Goal: Navigation & Orientation: Find specific page/section

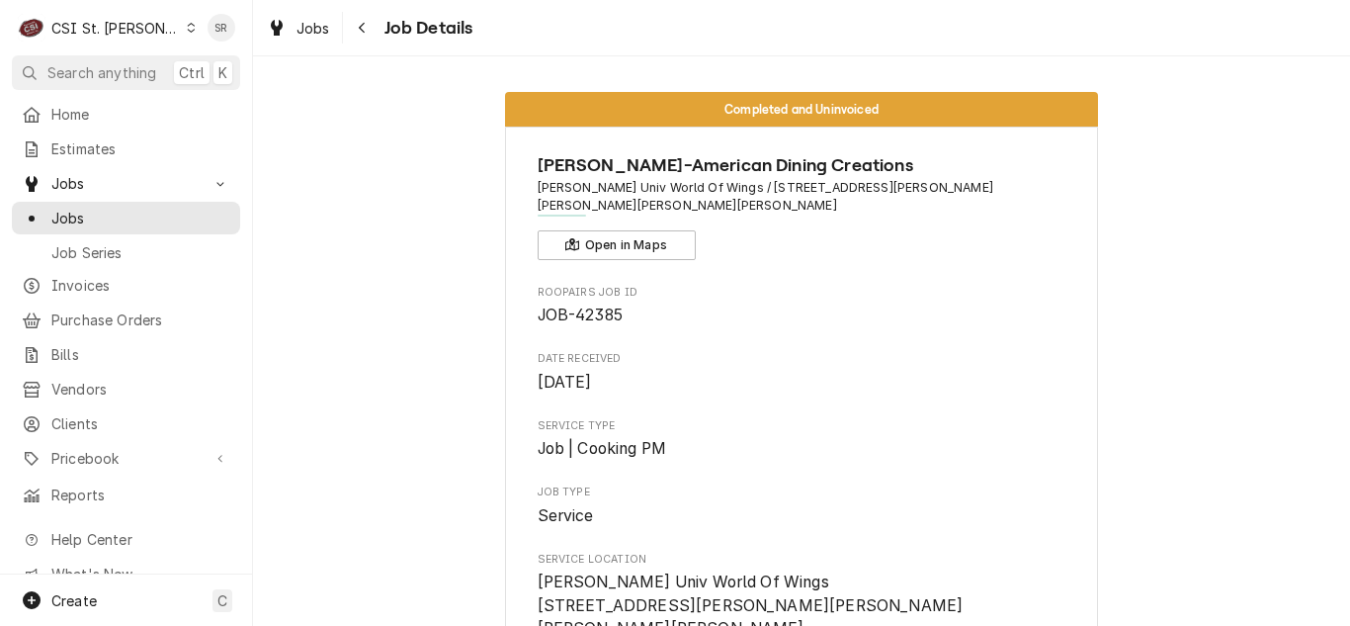
scroll to position [1502, 0]
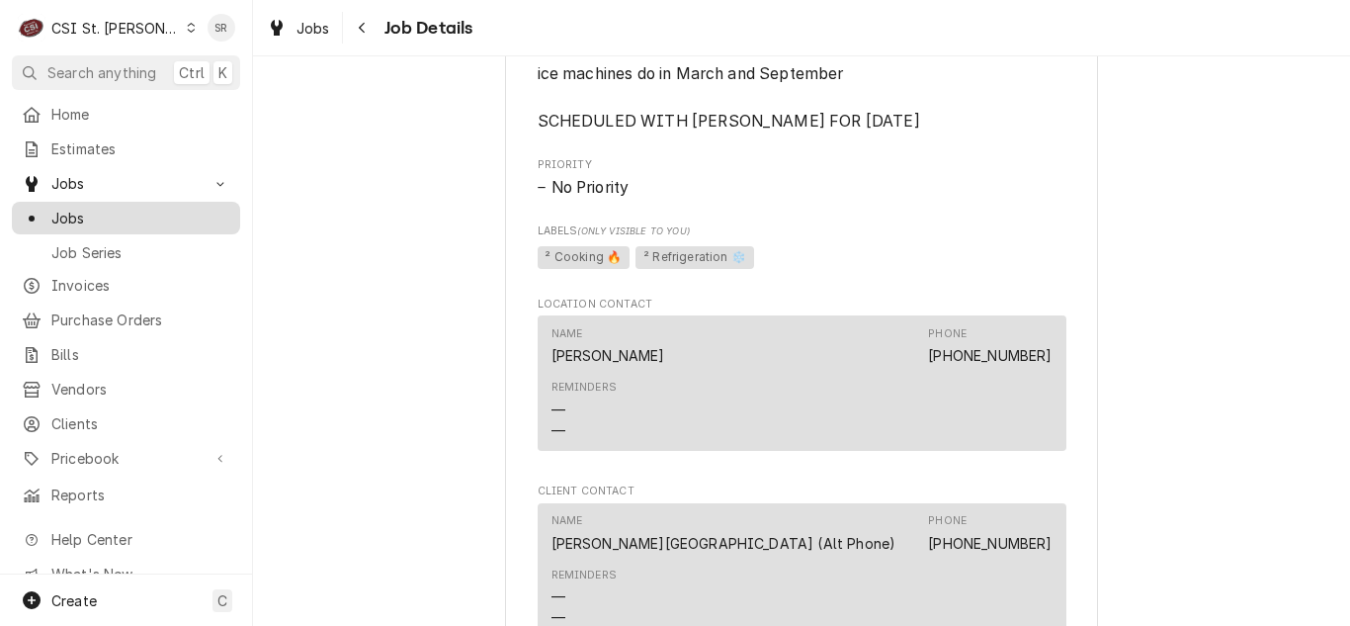
click at [62, 217] on span "Jobs" at bounding box center [140, 218] width 179 height 21
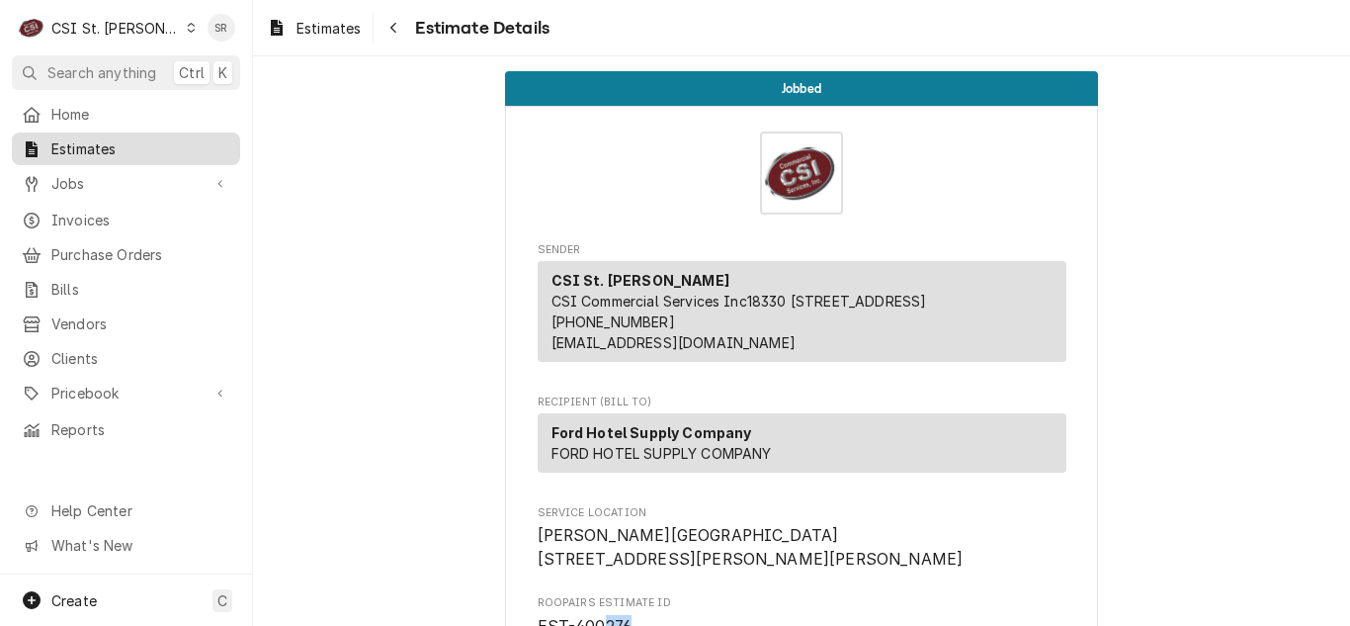
scroll to position [296, 0]
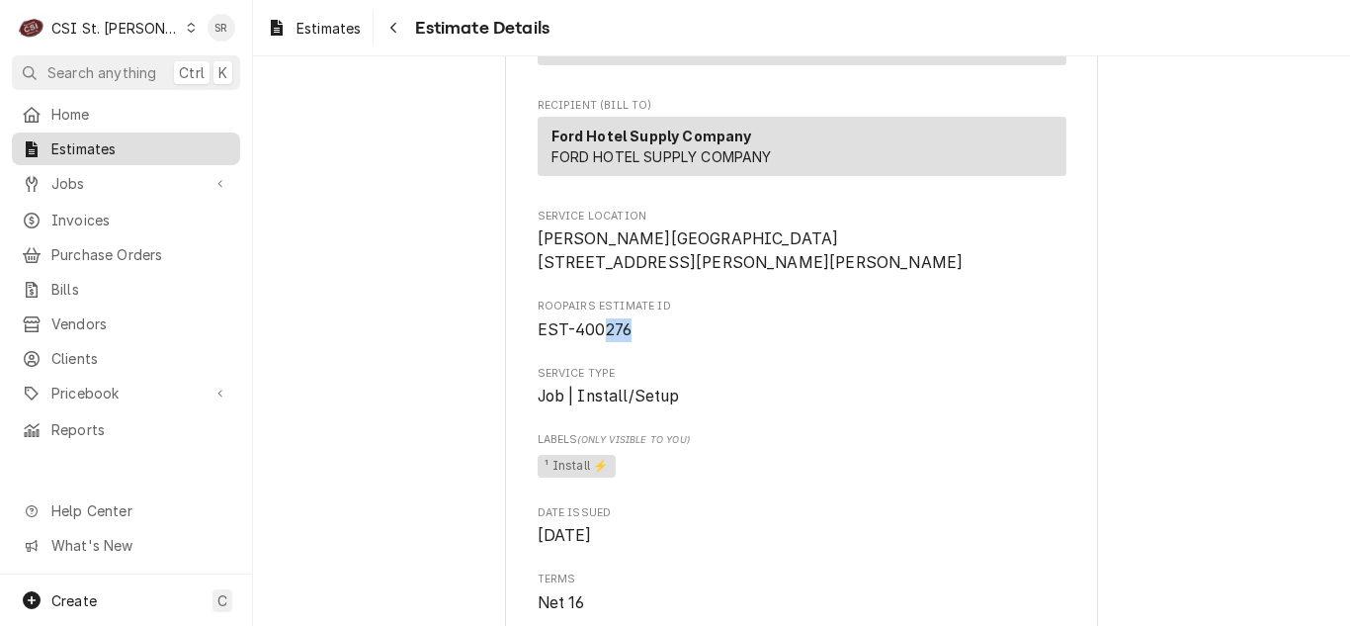
click at [94, 156] on link "Estimates" at bounding box center [126, 148] width 228 height 33
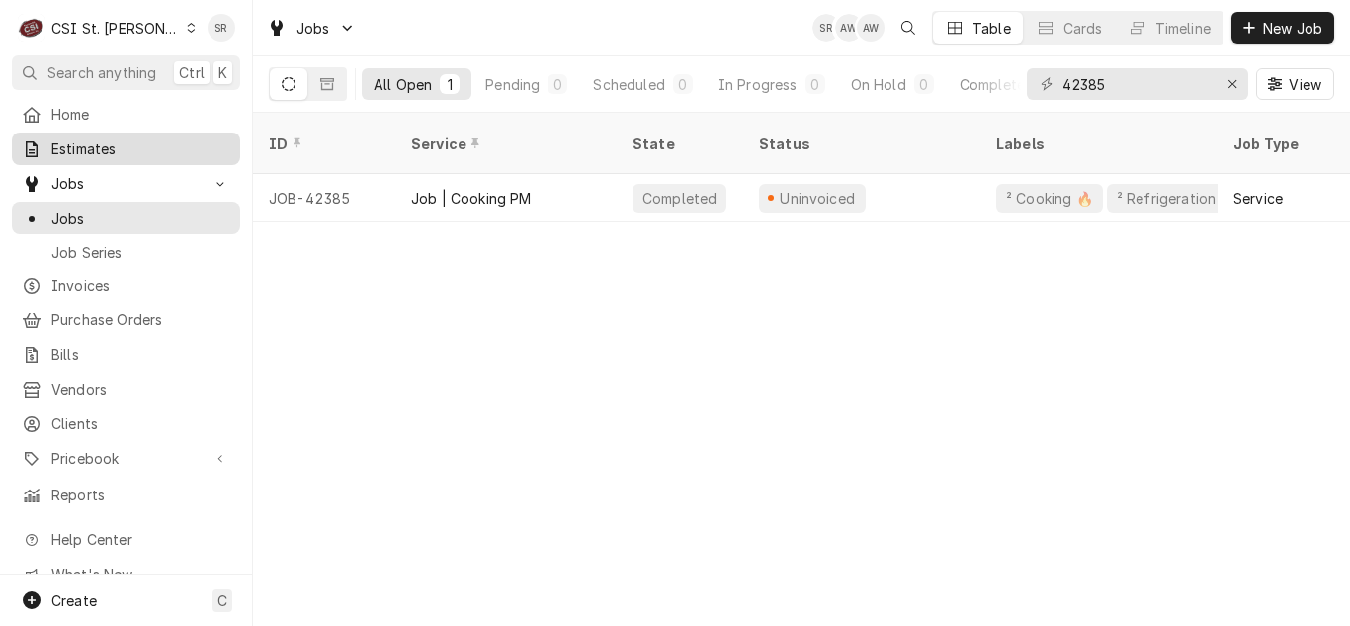
click at [129, 147] on span "Estimates" at bounding box center [140, 148] width 179 height 21
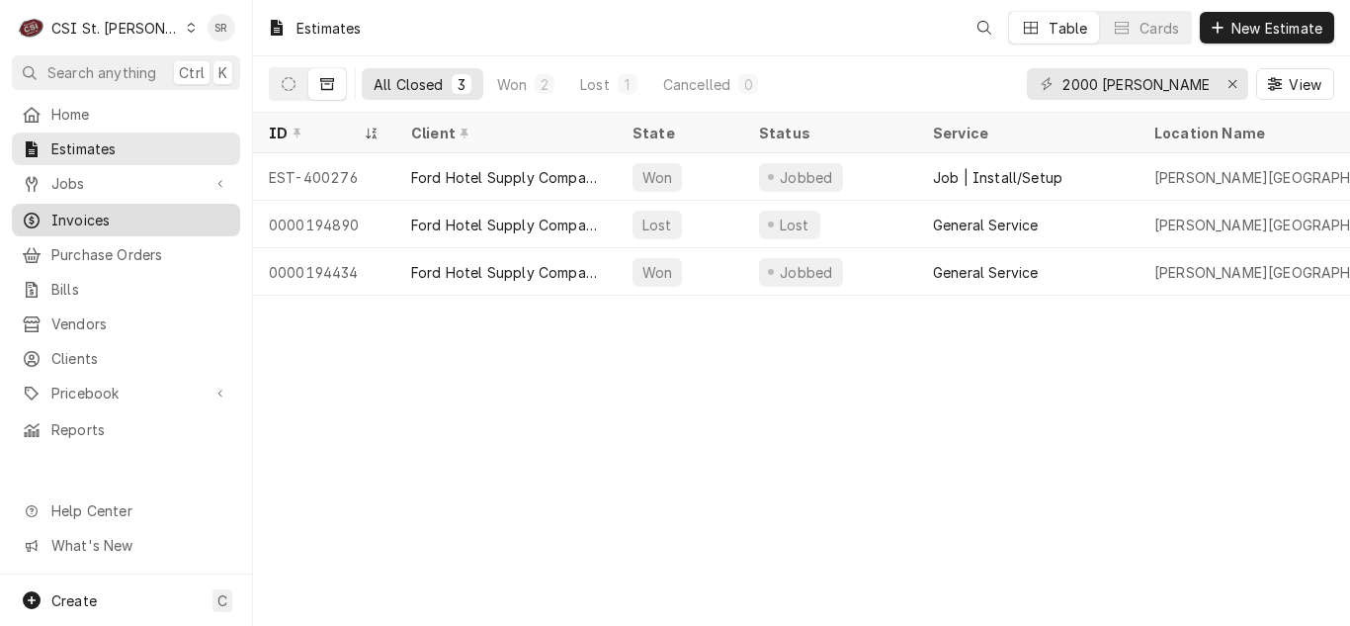
click at [59, 217] on span "Invoices" at bounding box center [140, 220] width 179 height 21
